Goal: Transaction & Acquisition: Book appointment/travel/reservation

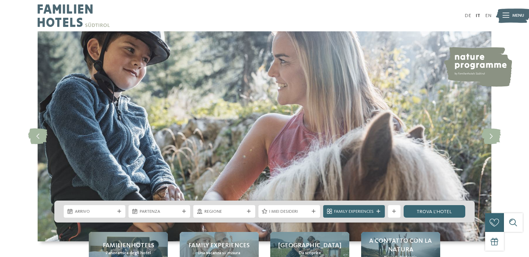
click at [482, 64] on img at bounding box center [477, 67] width 69 height 40
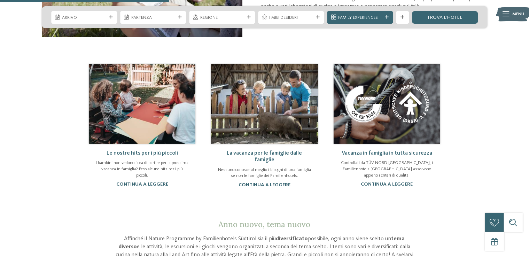
scroll to position [453, 0]
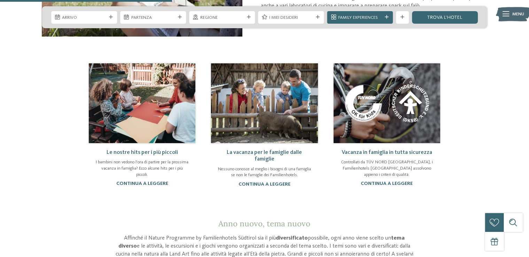
click at [147, 108] on img at bounding box center [142, 103] width 107 height 80
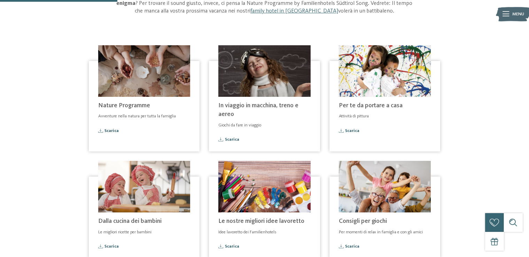
scroll to position [209, 0]
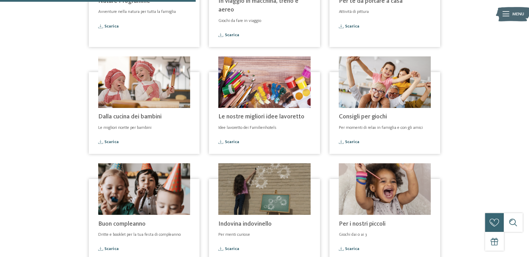
click at [174, 80] on img at bounding box center [144, 82] width 92 height 52
drag, startPoint x: 160, startPoint y: 84, endPoint x: 153, endPoint y: 96, distance: 13.4
click at [160, 84] on img at bounding box center [144, 82] width 92 height 52
click at [140, 121] on h4 "Dalla cucina dei bambini" at bounding box center [144, 117] width 92 height 9
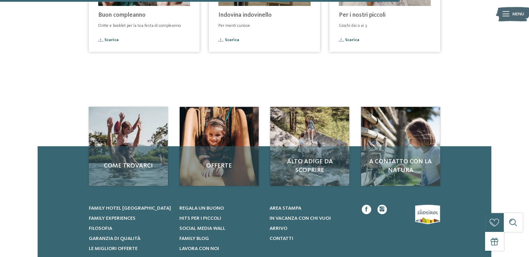
scroll to position [453, 0]
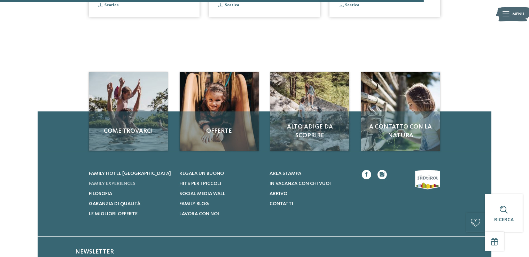
click at [121, 184] on span "Family experiences" at bounding box center [112, 183] width 47 height 5
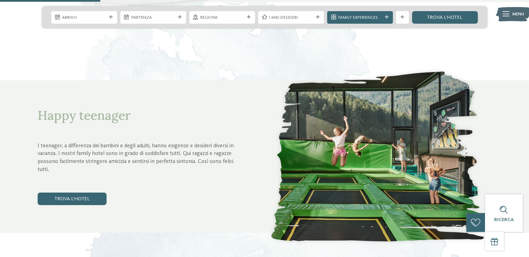
scroll to position [522, 0]
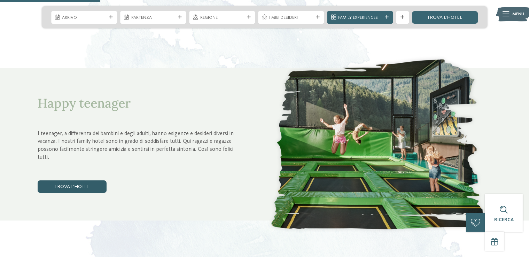
click at [66, 187] on link "trova l’hotel" at bounding box center [72, 186] width 69 height 13
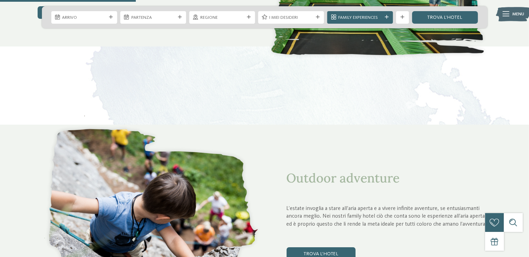
scroll to position [766, 0]
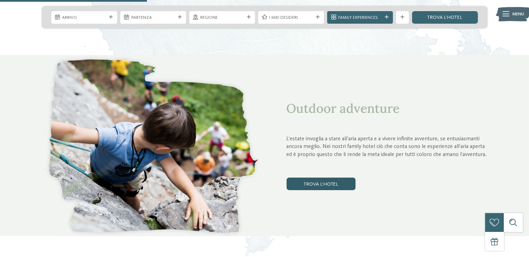
click at [308, 187] on link "trova l’hotel" at bounding box center [321, 184] width 69 height 13
click at [339, 188] on link "trova l’hotel" at bounding box center [321, 184] width 69 height 13
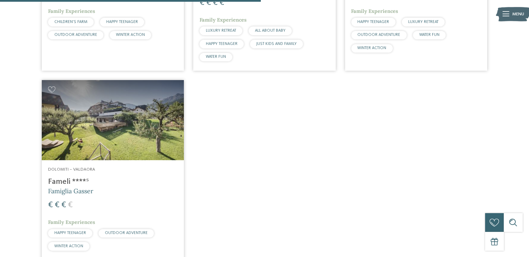
scroll to position [167, 0]
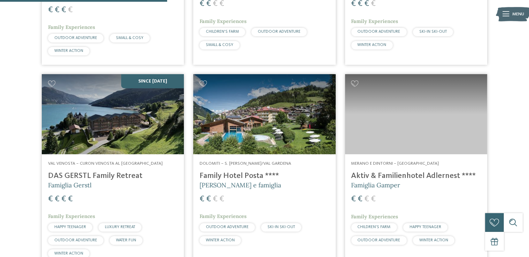
scroll to position [585, 0]
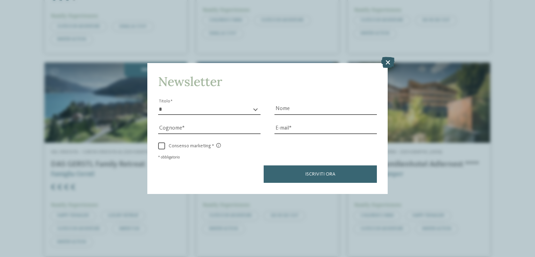
click at [387, 62] on icon at bounding box center [388, 62] width 14 height 11
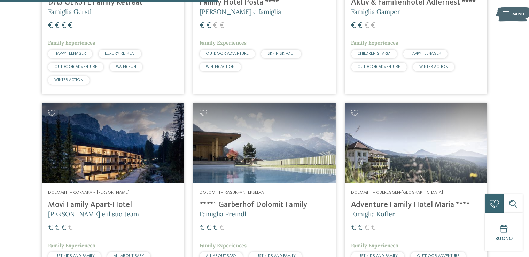
scroll to position [759, 0]
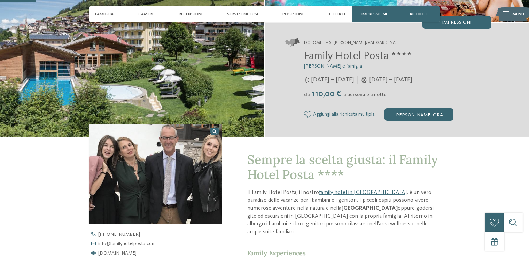
scroll to position [174, 0]
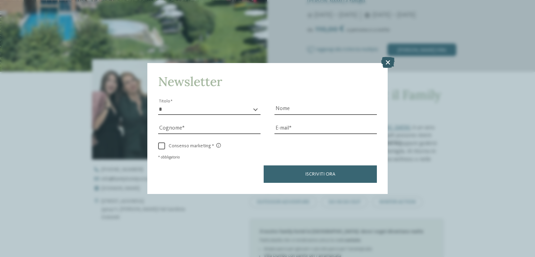
click at [384, 63] on icon at bounding box center [388, 62] width 14 height 11
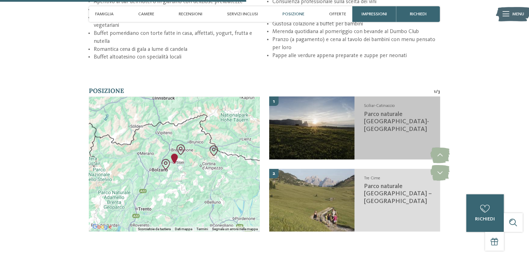
scroll to position [1010, 0]
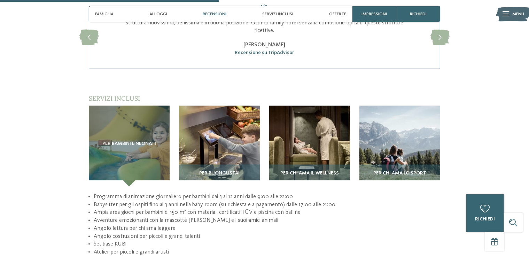
scroll to position [940, 0]
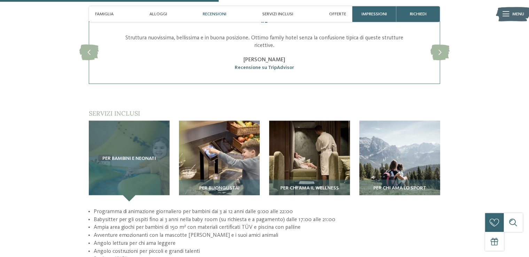
click at [145, 141] on div "Per bambini e neonati" at bounding box center [129, 161] width 81 height 81
click at [146, 156] on span "Per bambini e neonati" at bounding box center [129, 159] width 54 height 6
click at [144, 156] on span "Per bambini e neonati" at bounding box center [129, 159] width 54 height 6
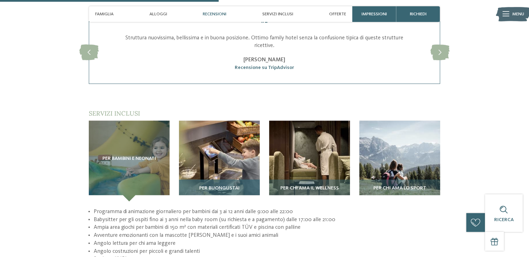
click at [228, 133] on img at bounding box center [219, 161] width 81 height 81
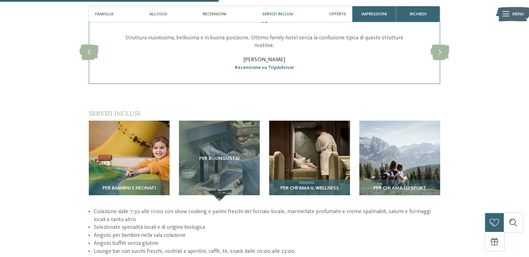
click at [320, 146] on img at bounding box center [309, 161] width 81 height 81
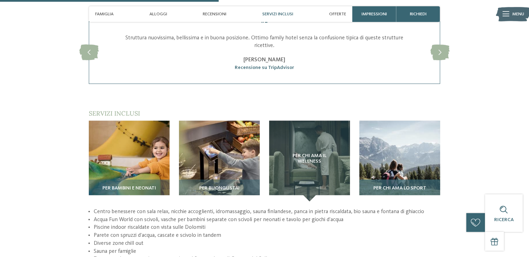
click at [382, 144] on img at bounding box center [399, 161] width 81 height 81
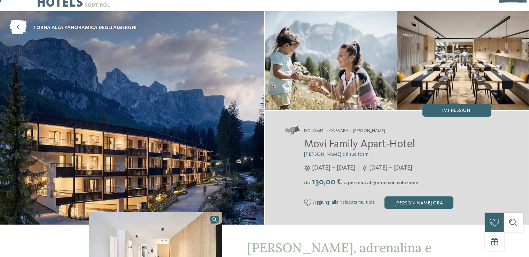
scroll to position [0, 0]
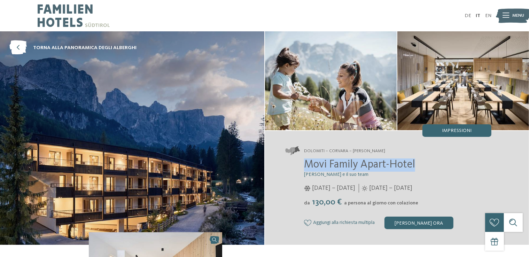
drag, startPoint x: 304, startPoint y: 164, endPoint x: 417, endPoint y: 163, distance: 112.2
click at [417, 163] on h2 "Movi Family Apart-Hotel" at bounding box center [397, 164] width 187 height 13
copy span "Movi Family Apart-Hotel"
